Goal: Check status: Check status

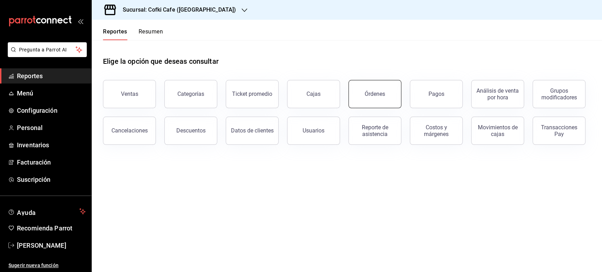
click at [361, 91] on button "Órdenes" at bounding box center [375, 94] width 53 height 28
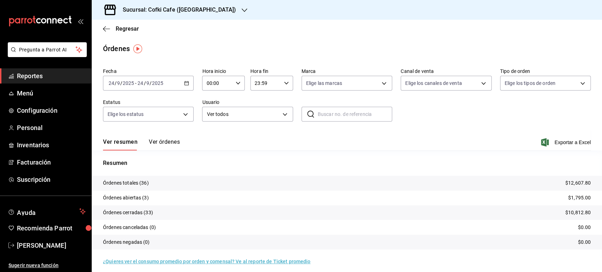
click at [154, 142] on button "Ver órdenes" at bounding box center [164, 145] width 31 height 12
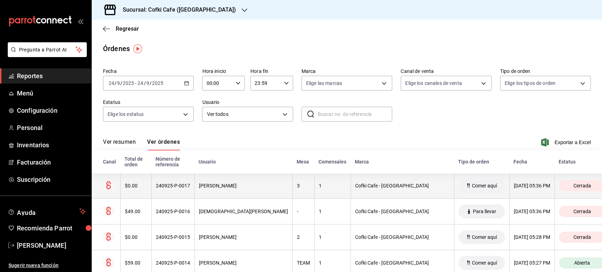
click at [147, 183] on div "$0.00" at bounding box center [136, 186] width 22 height 6
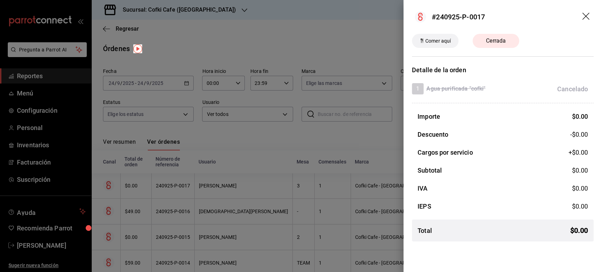
click at [587, 18] on icon "drag" at bounding box center [586, 17] width 8 height 8
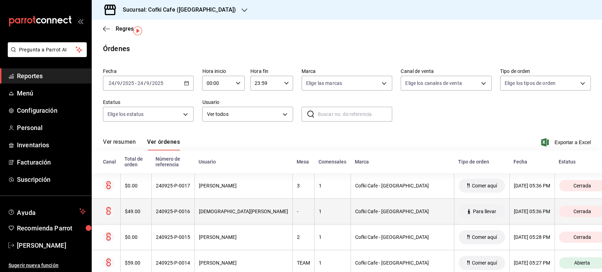
scroll to position [78, 0]
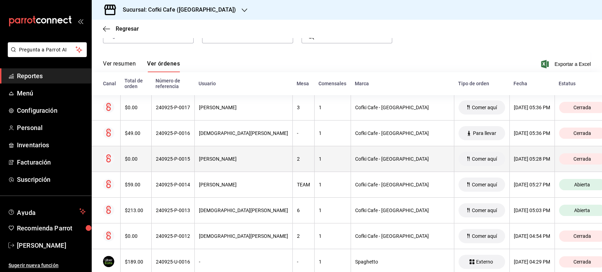
click at [147, 156] on div "$0.00" at bounding box center [136, 159] width 22 height 6
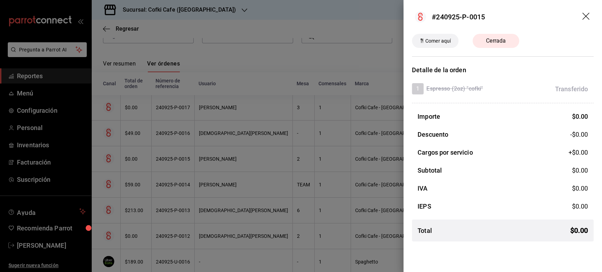
click at [584, 18] on icon "drag" at bounding box center [586, 17] width 8 height 8
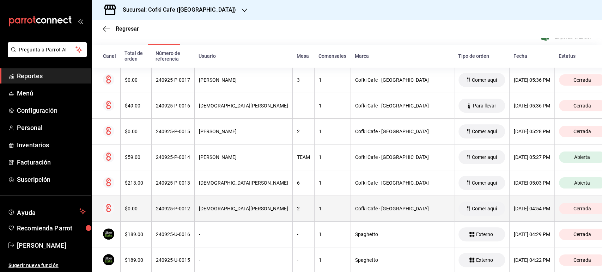
scroll to position [157, 0]
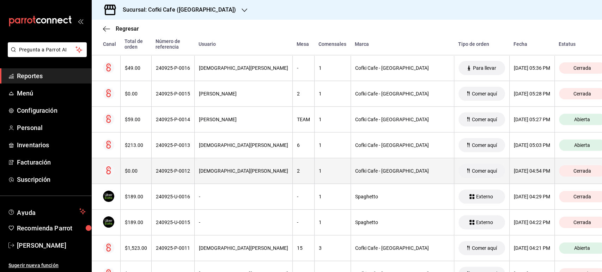
click at [143, 171] on th "$0.00" at bounding box center [135, 171] width 31 height 26
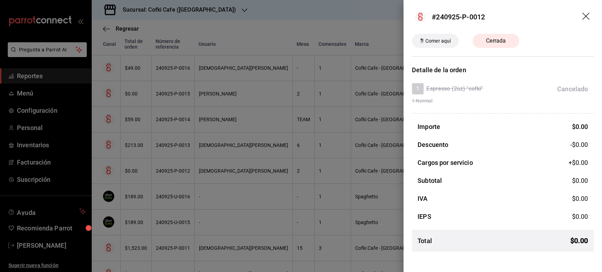
click at [584, 16] on icon "drag" at bounding box center [586, 17] width 8 height 8
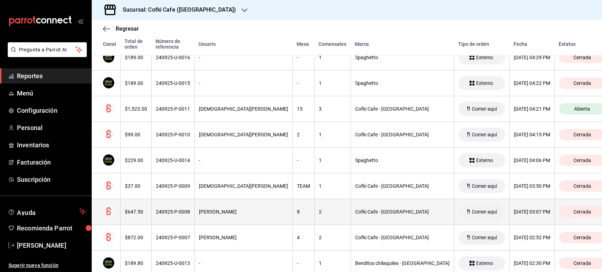
scroll to position [235, 0]
